Goal: Download file/media

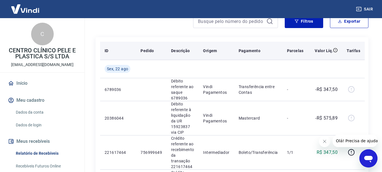
scroll to position [57, 0]
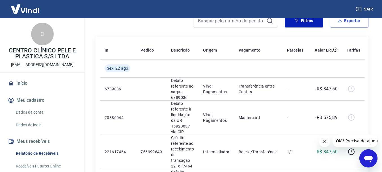
click at [350, 25] on button "Exportar" at bounding box center [349, 21] width 38 height 14
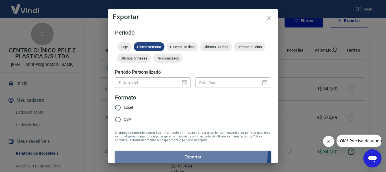
click at [183, 154] on button "Exportar" at bounding box center [193, 157] width 156 height 12
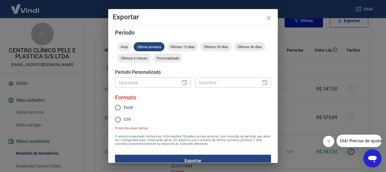
drag, startPoint x: 118, startPoint y: 106, endPoint x: 129, endPoint y: 114, distance: 13.4
click at [119, 106] on input "Excel" at bounding box center [118, 107] width 12 height 12
radio input "true"
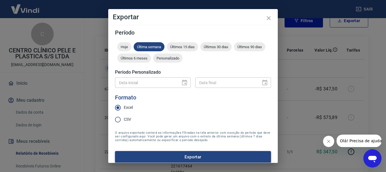
click at [175, 156] on button "Exportar" at bounding box center [193, 157] width 156 height 12
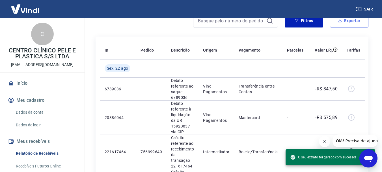
click at [347, 21] on button "Exportar" at bounding box center [349, 21] width 38 height 14
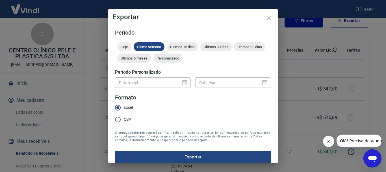
click at [168, 160] on button "Exportar" at bounding box center [193, 157] width 156 height 12
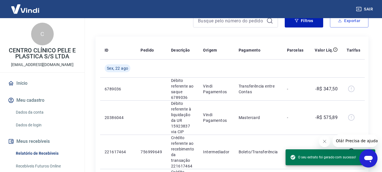
click at [338, 23] on button "Exportar" at bounding box center [349, 21] width 38 height 14
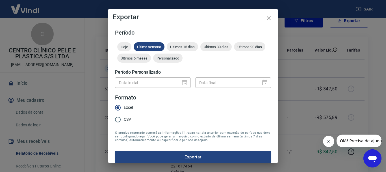
click at [135, 106] on div "Excel CSV" at bounding box center [126, 113] width 22 height 25
click at [129, 106] on span "Excel" at bounding box center [128, 107] width 9 height 6
click at [124, 106] on input "Excel" at bounding box center [118, 107] width 12 height 12
click at [129, 106] on span "Excel" at bounding box center [128, 107] width 9 height 6
click at [124, 106] on input "Excel" at bounding box center [118, 107] width 12 height 12
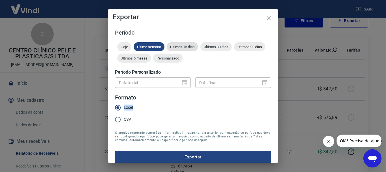
click at [183, 48] on span "Últimos 15 dias" at bounding box center [182, 47] width 31 height 4
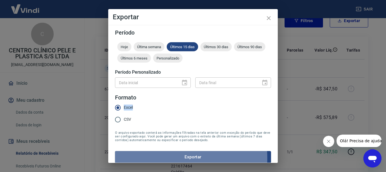
drag, startPoint x: 173, startPoint y: 158, endPoint x: 173, endPoint y: 153, distance: 4.3
click at [173, 156] on button "Exportar" at bounding box center [193, 157] width 156 height 12
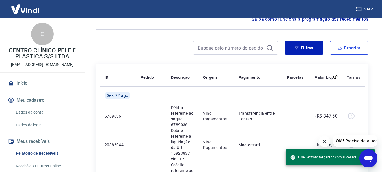
scroll to position [0, 0]
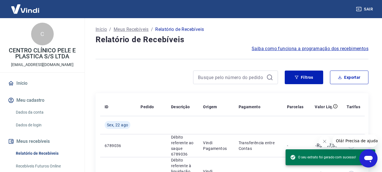
click at [317, 155] on span "O seu extrato foi gerado com sucesso!" at bounding box center [323, 157] width 66 height 6
click at [323, 137] on button "Fechar mensagem da empresa" at bounding box center [324, 140] width 11 height 11
click at [324, 138] on button "Fechar mensagem da empresa" at bounding box center [324, 140] width 11 height 11
click at [347, 71] on button "Exportar" at bounding box center [349, 77] width 38 height 14
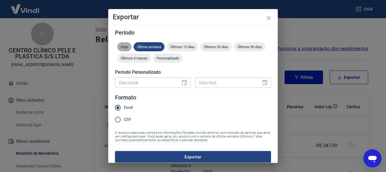
click at [120, 47] on span "Hoje" at bounding box center [124, 47] width 14 height 4
click at [143, 46] on span "Última semana" at bounding box center [149, 47] width 31 height 4
click at [149, 153] on button "Exportar" at bounding box center [193, 157] width 156 height 12
